Goal: Transaction & Acquisition: Purchase product/service

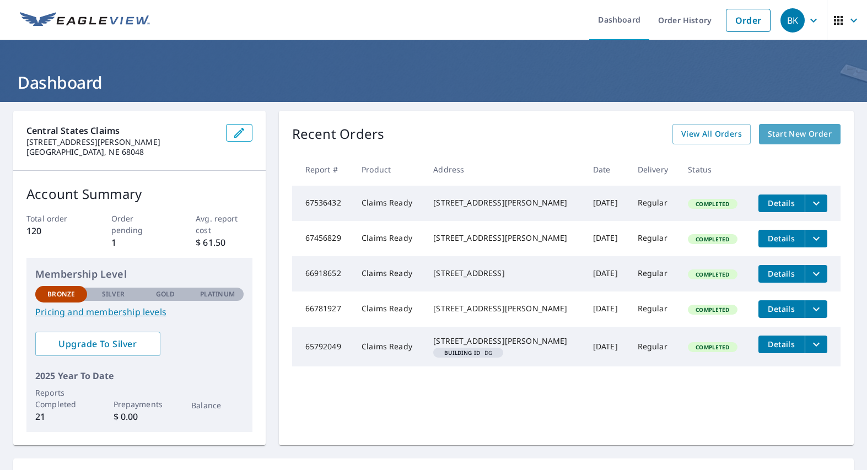
click at [788, 139] on span "Start New Order" at bounding box center [800, 134] width 64 height 14
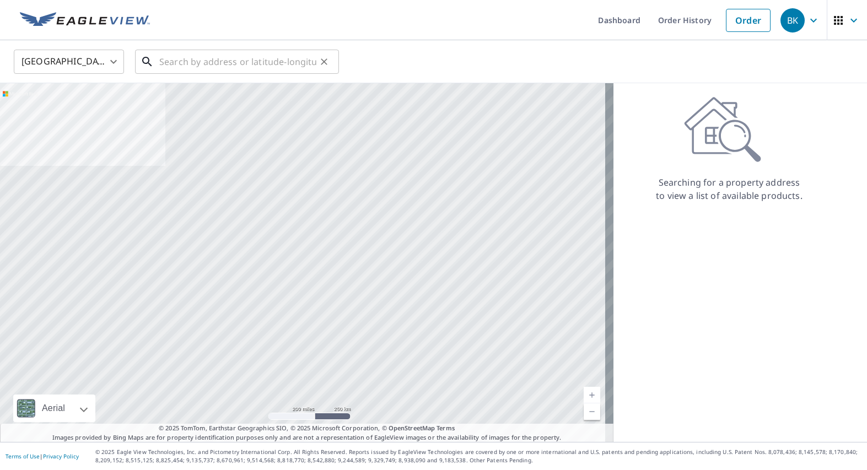
click at [240, 62] on input "text" at bounding box center [237, 61] width 157 height 31
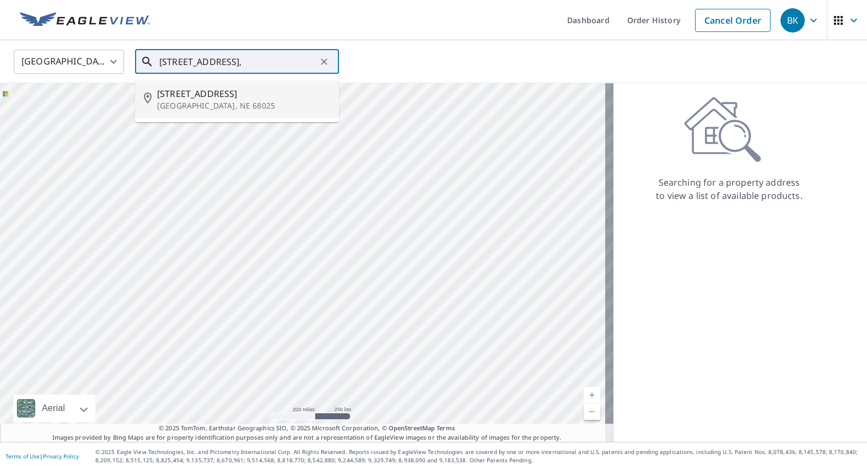
click at [167, 100] on p "[GEOGRAPHIC_DATA], NE 68025" at bounding box center [243, 105] width 173 height 11
type input "[STREET_ADDRESS][PERSON_NAME]"
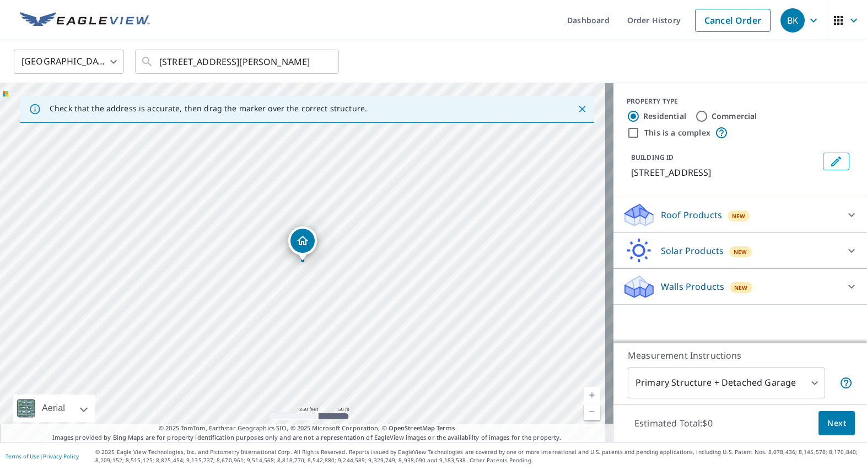
click at [666, 223] on div "Roof Products New" at bounding box center [731, 215] width 216 height 26
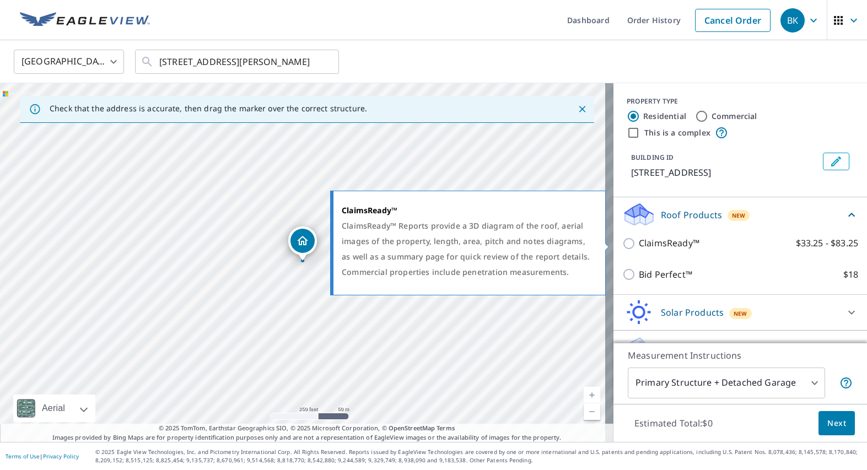
click at [625, 243] on input "ClaimsReady™ $33.25 - $83.25" at bounding box center [631, 243] width 17 height 13
checkbox input "true"
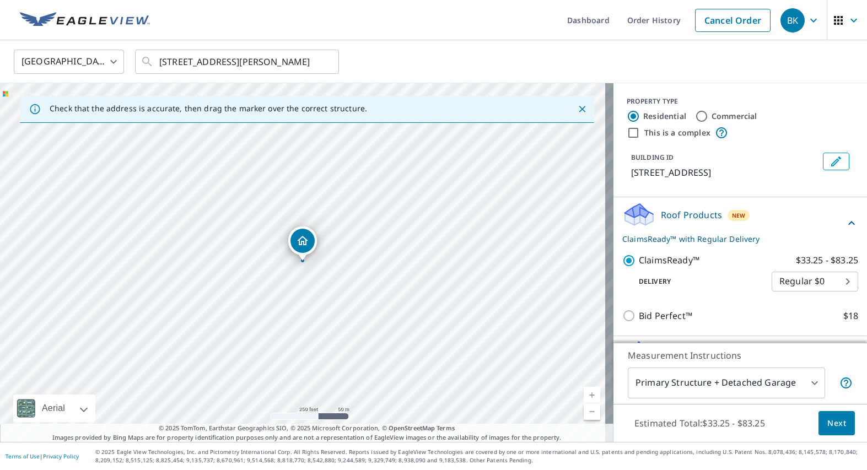
click at [836, 425] on span "Next" at bounding box center [837, 424] width 19 height 14
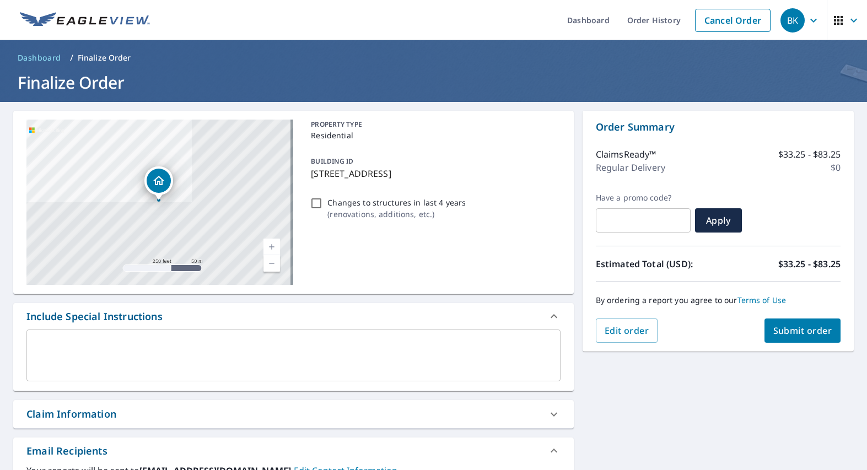
click at [798, 333] on span "Submit order" at bounding box center [803, 331] width 59 height 12
